Goal: Task Accomplishment & Management: Manage account settings

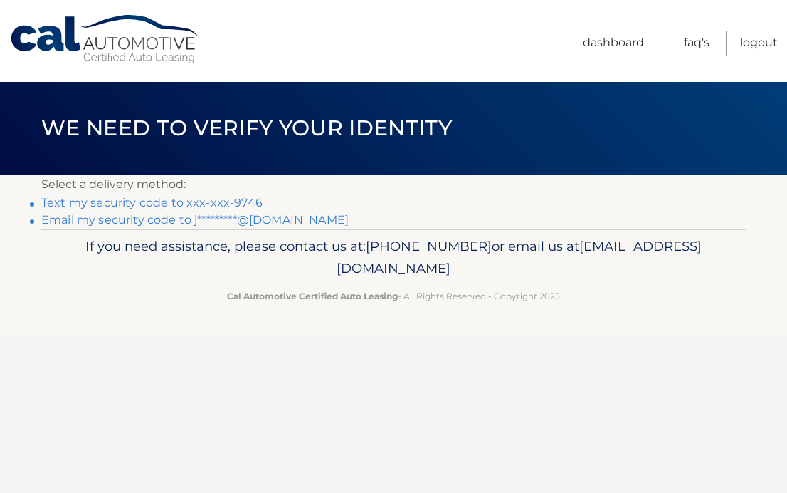
click at [234, 202] on link "Text my security code to xxx-xxx-9746" at bounding box center [151, 203] width 221 height 14
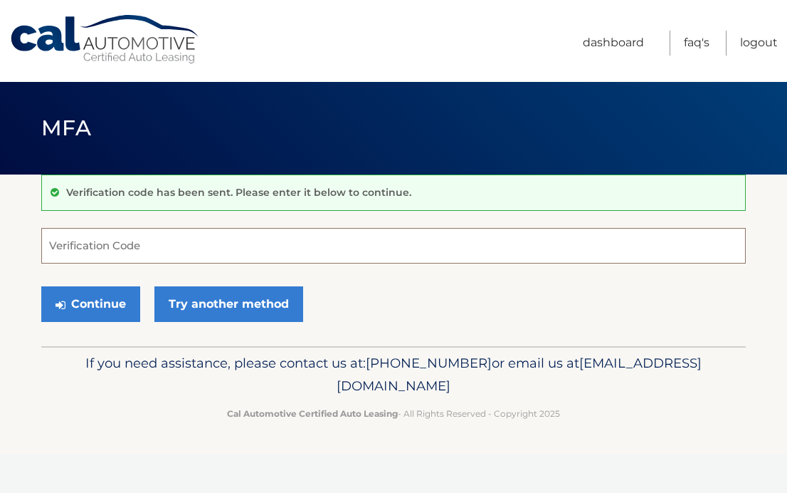
click at [209, 229] on input "Verification Code" at bounding box center [393, 246] width 705 height 36
click at [204, 237] on input "Verification Code" at bounding box center [393, 246] width 705 height 36
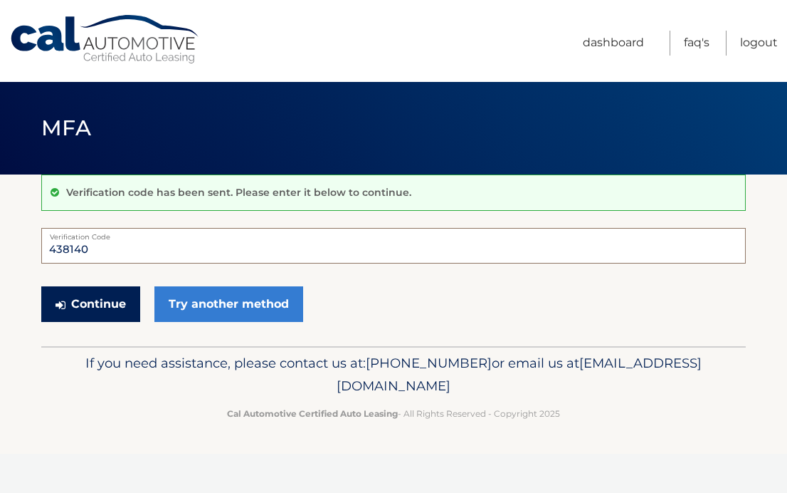
type input "438140"
click at [119, 314] on button "Continue" at bounding box center [90, 304] width 99 height 36
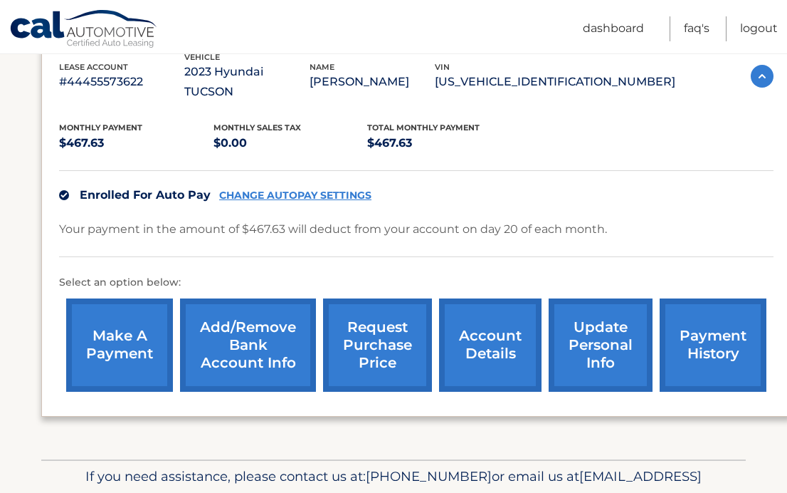
scroll to position [316, 0]
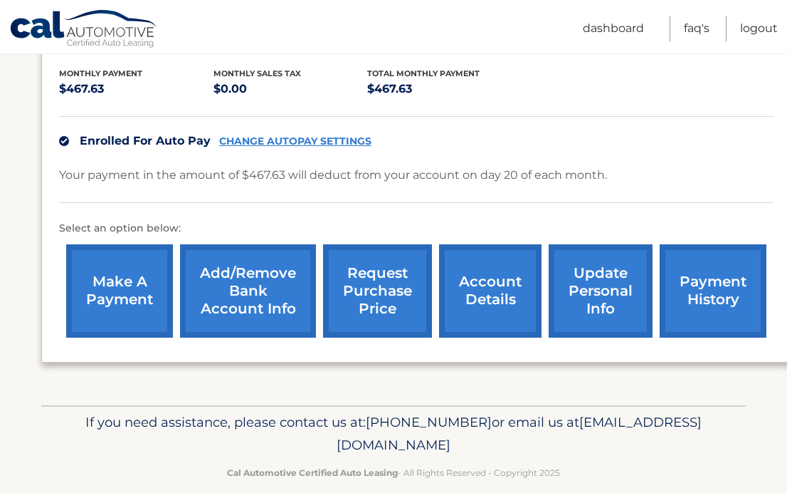
click at [481, 279] on link "account details" at bounding box center [490, 290] width 103 height 93
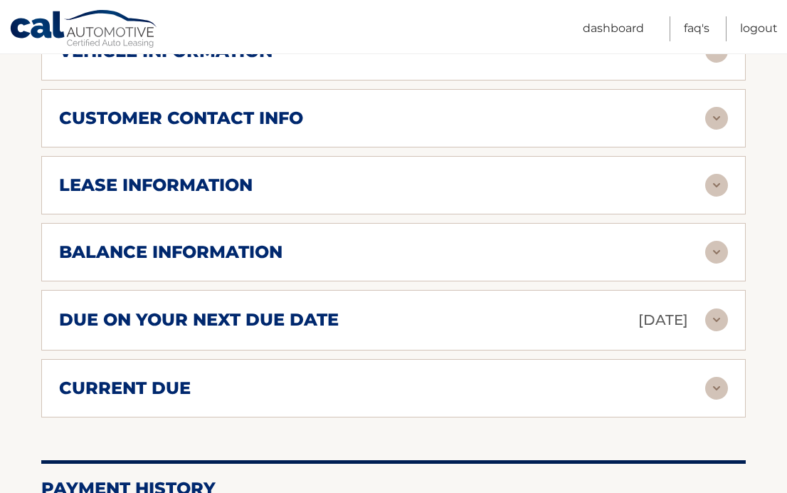
scroll to position [692, 0]
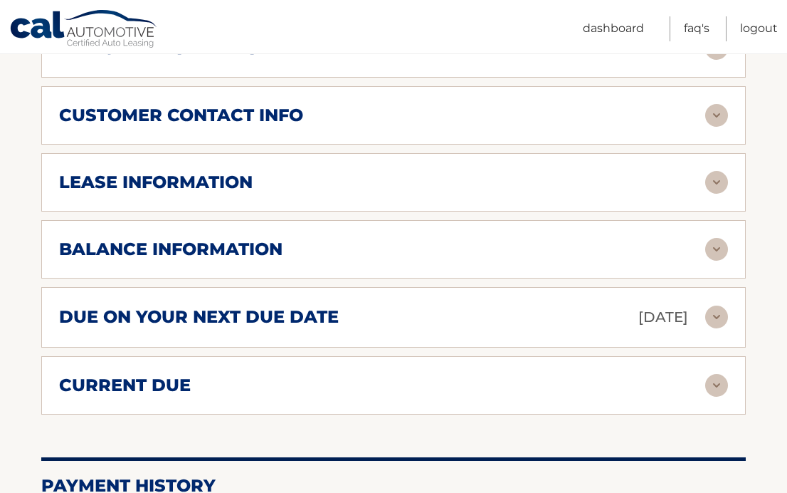
click at [718, 171] on img at bounding box center [717, 182] width 23 height 23
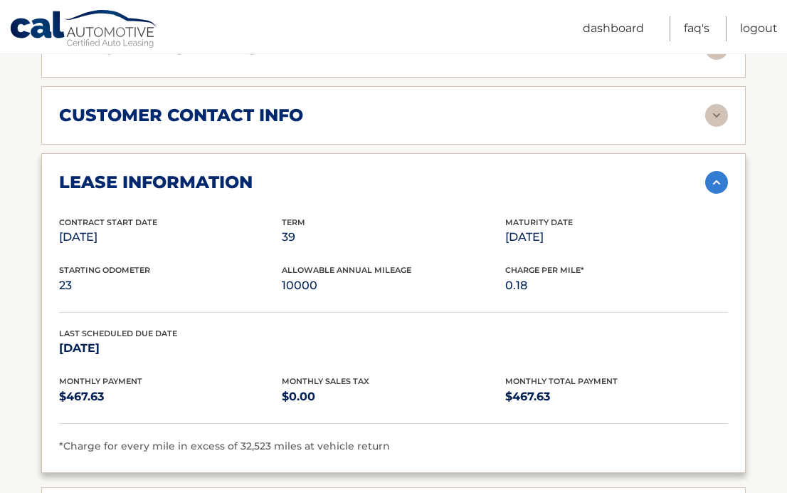
click at [713, 171] on img at bounding box center [717, 182] width 23 height 23
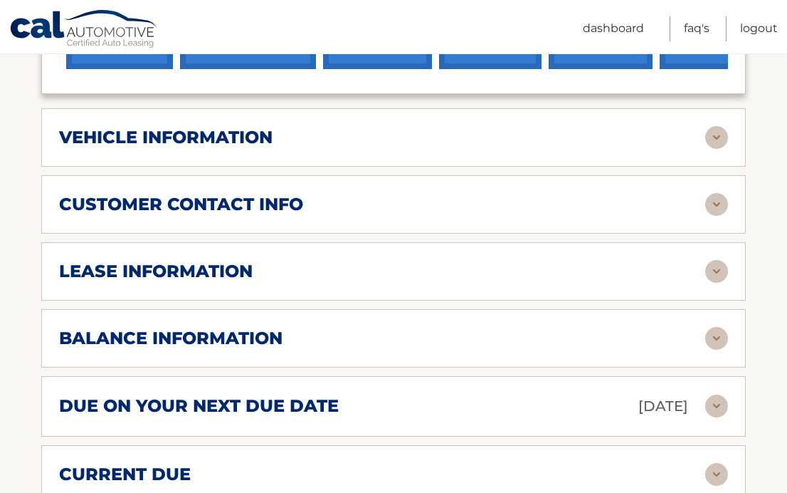
scroll to position [577, 0]
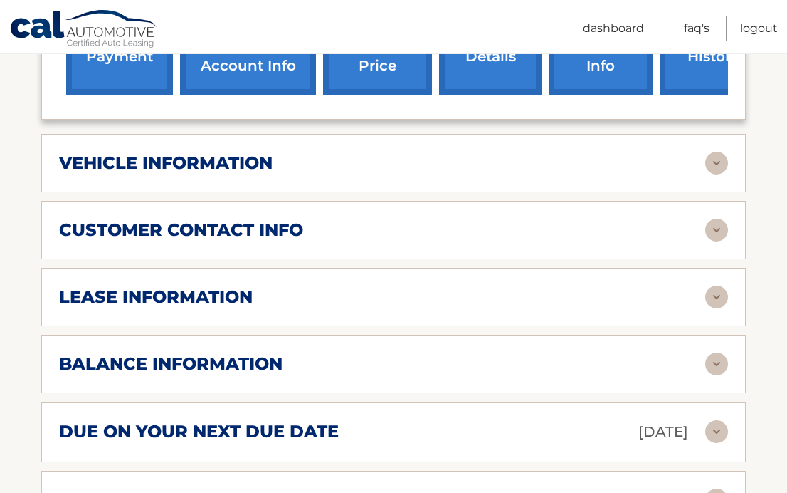
click at [715, 152] on img at bounding box center [717, 163] width 23 height 23
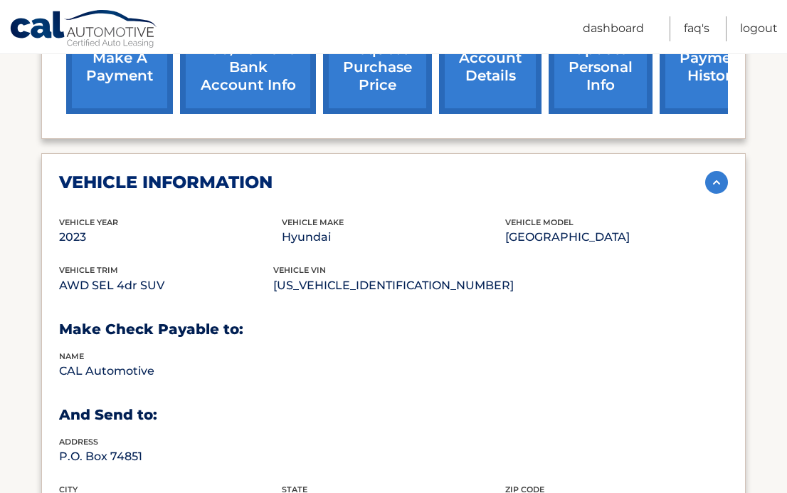
scroll to position [552, 0]
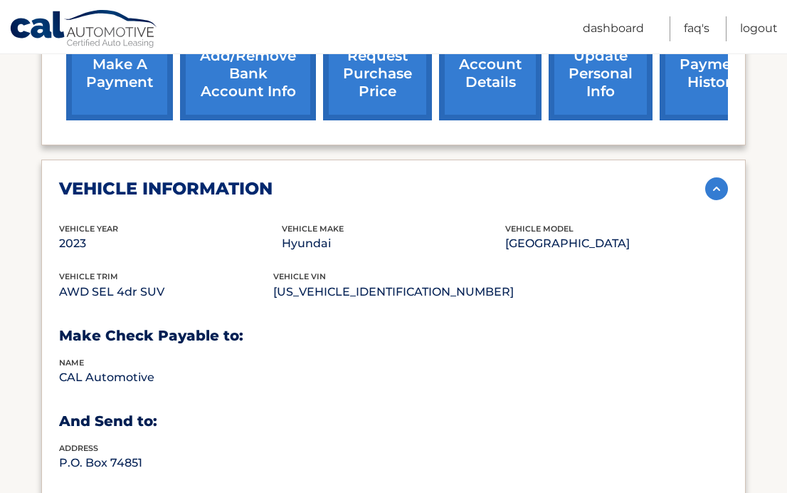
click at [723, 177] on img at bounding box center [717, 188] width 23 height 23
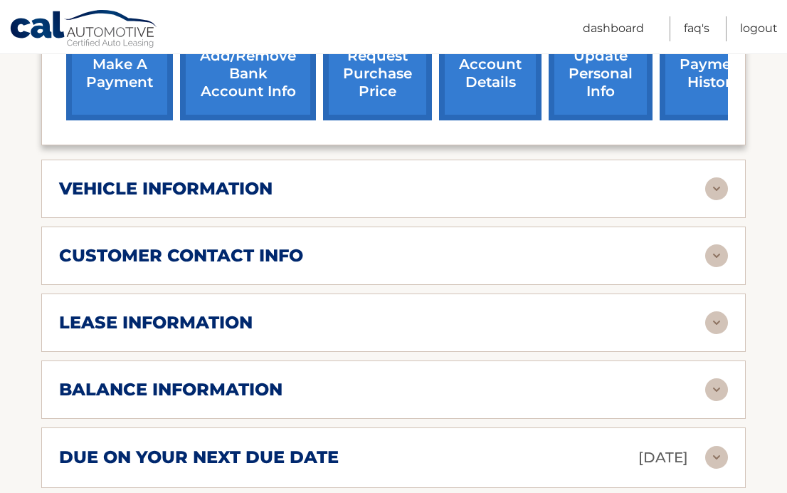
click at [713, 244] on img at bounding box center [717, 255] width 23 height 23
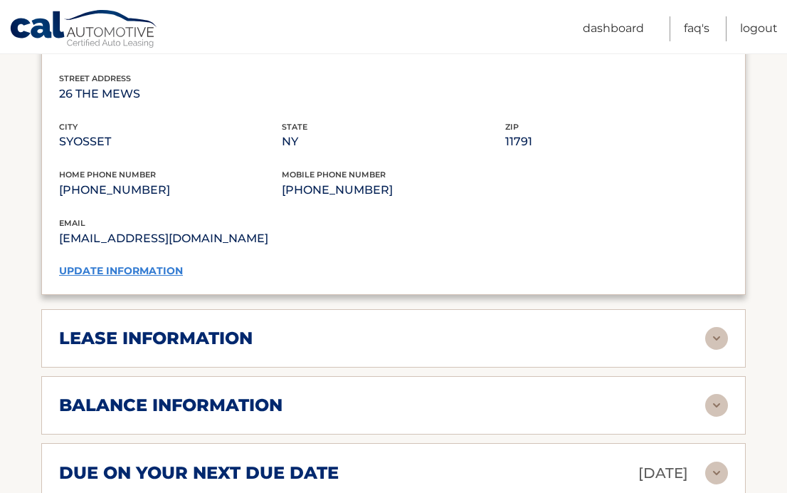
scroll to position [818, 0]
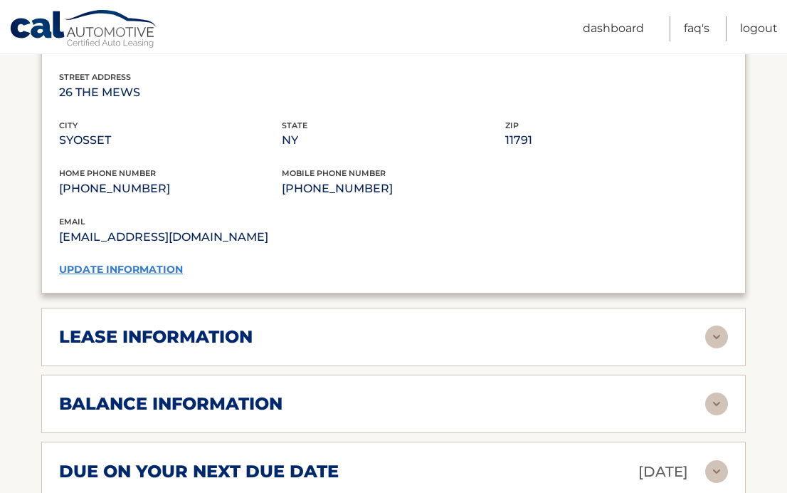
click at [720, 325] on img at bounding box center [717, 336] width 23 height 23
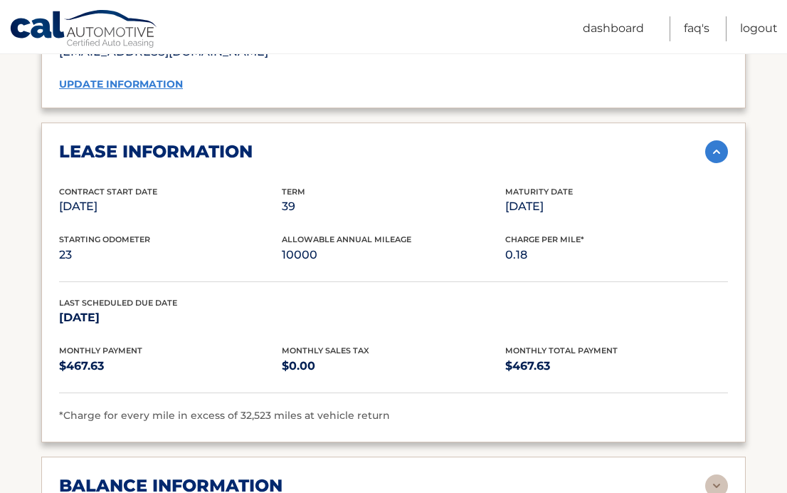
scroll to position [1018, 0]
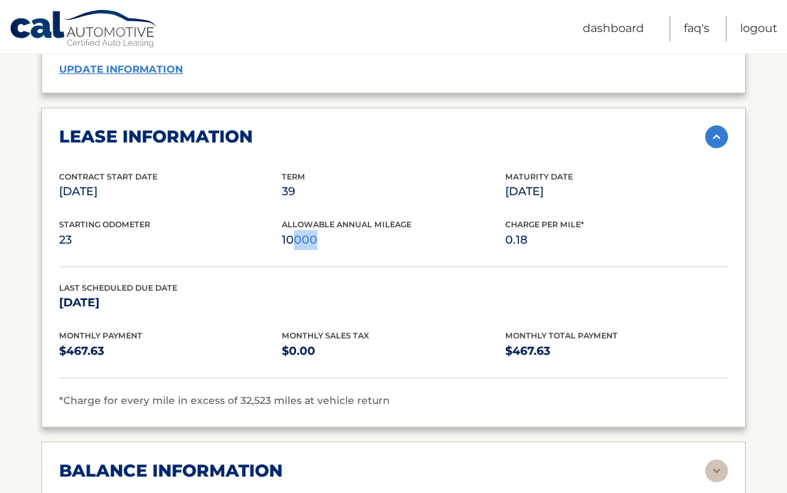
drag, startPoint x: 294, startPoint y: 218, endPoint x: 360, endPoint y: 224, distance: 66.5
click at [360, 230] on p "10000" at bounding box center [393, 240] width 223 height 20
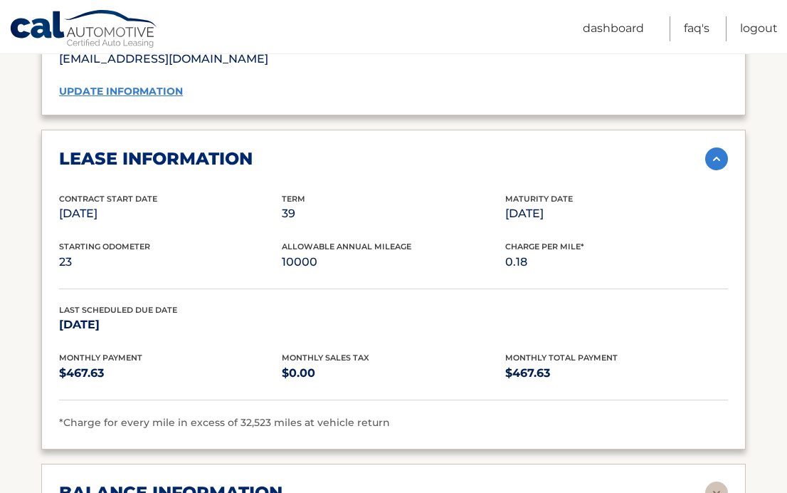
scroll to position [995, 0]
